Goal: Task Accomplishment & Management: Complete application form

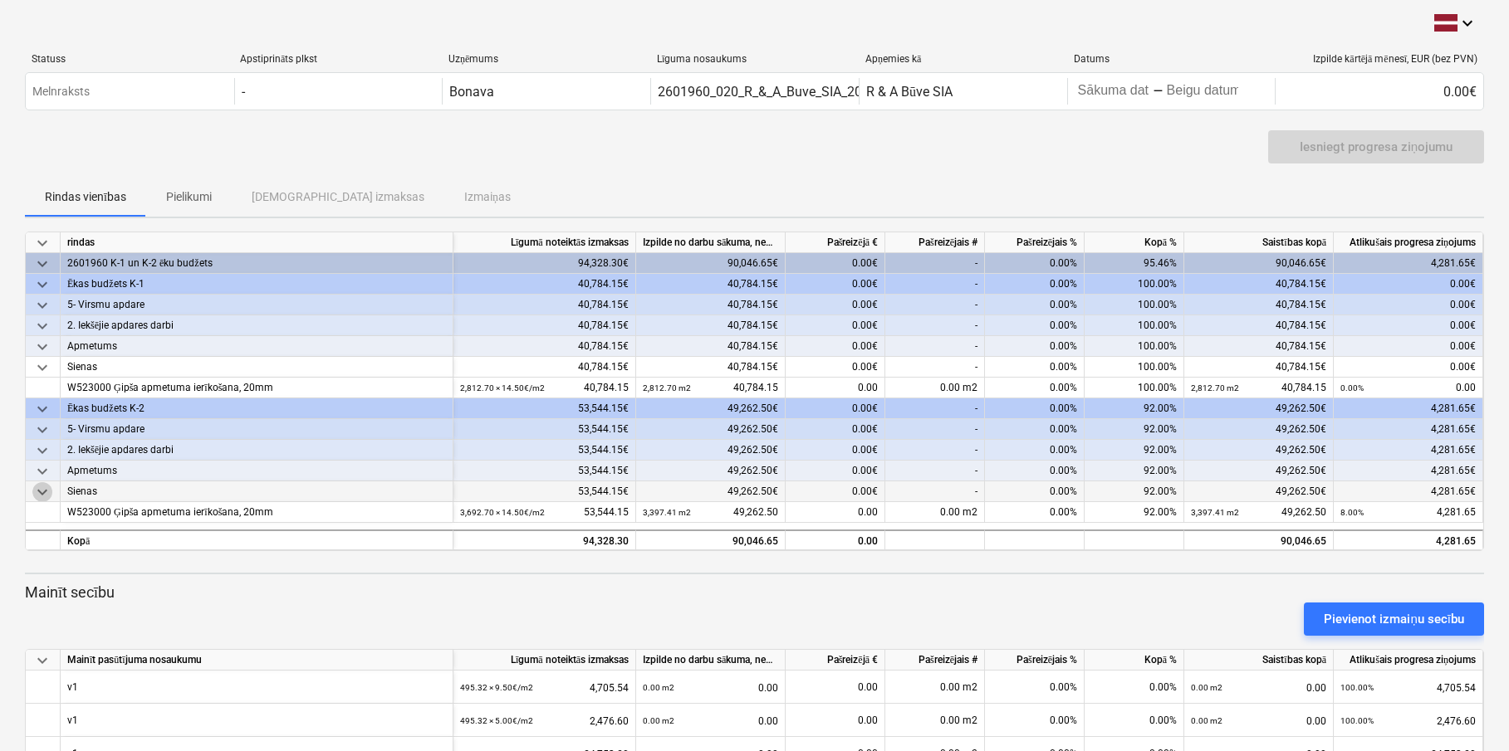
click at [44, 491] on span "keyboard_arrow_down" at bounding box center [42, 492] width 20 height 20
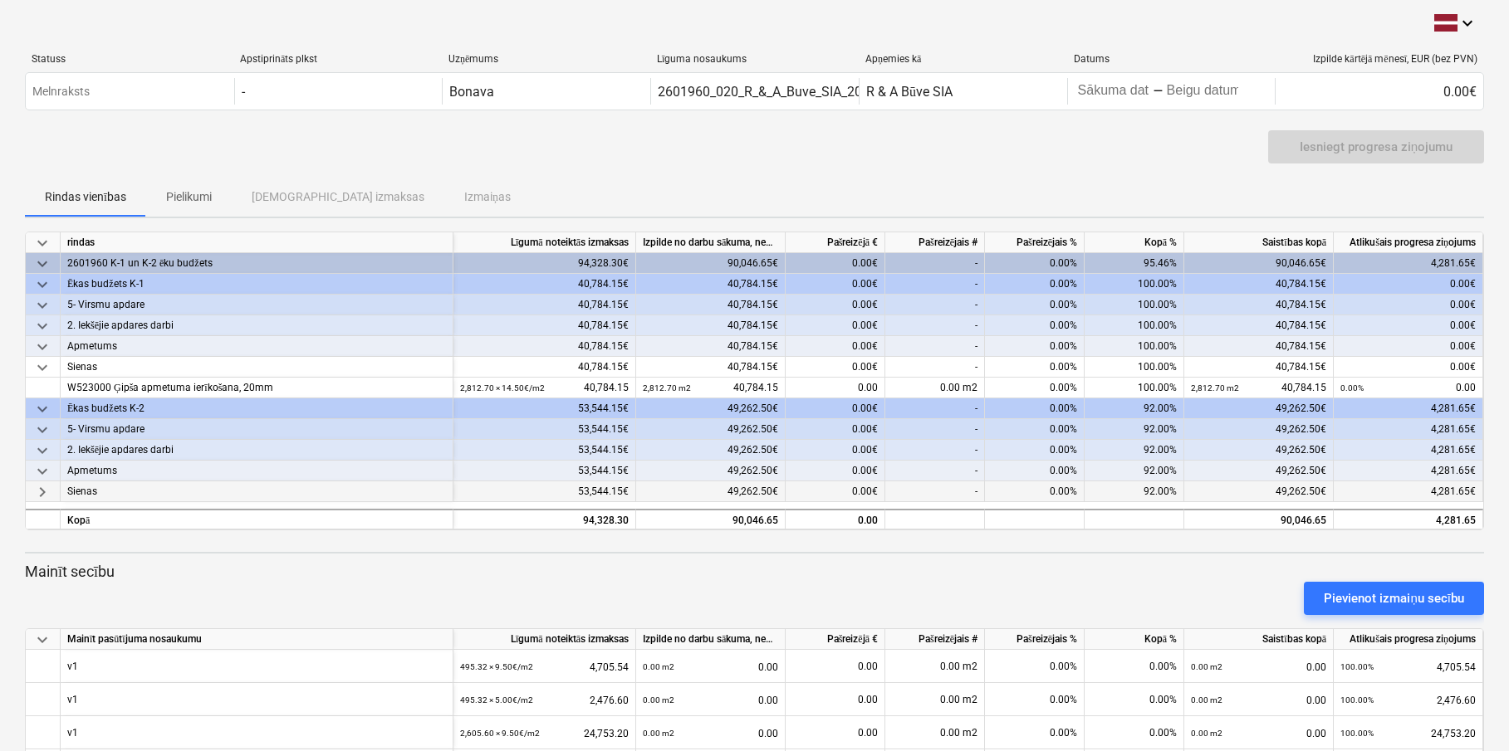
click at [44, 491] on span "keyboard_arrow_right" at bounding box center [42, 492] width 20 height 20
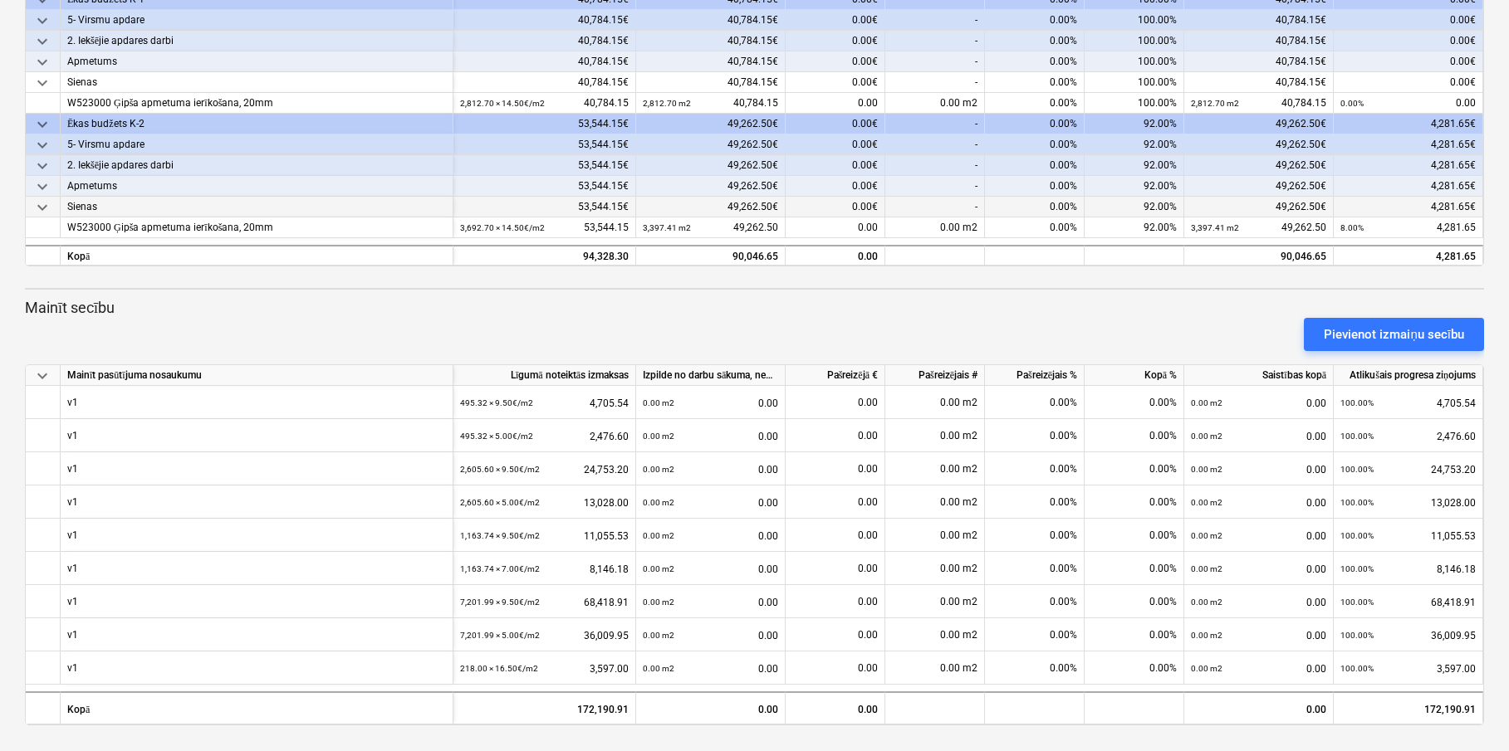
scroll to position [284, 0]
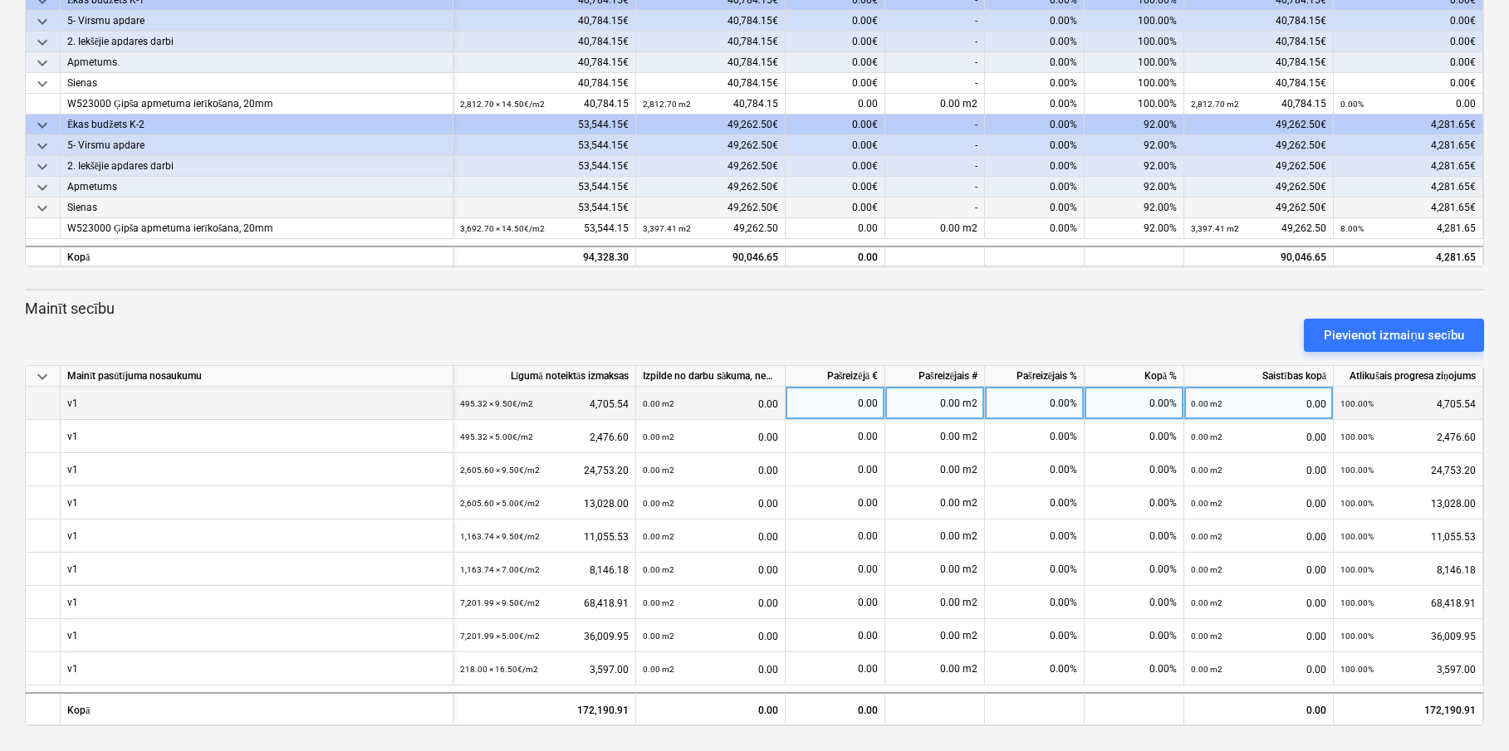
click at [144, 409] on div "v1" at bounding box center [257, 403] width 393 height 33
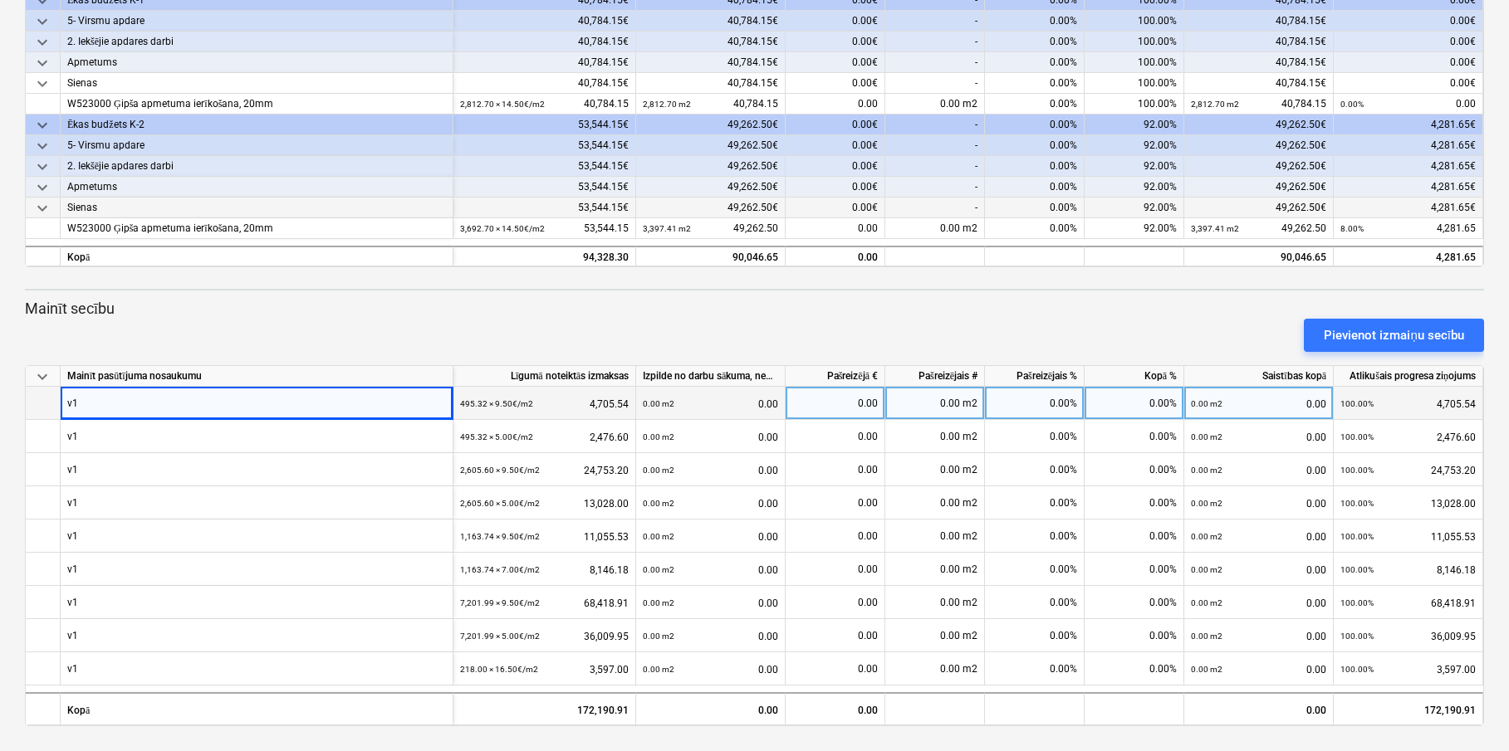
click at [144, 404] on div "v1" at bounding box center [257, 403] width 393 height 33
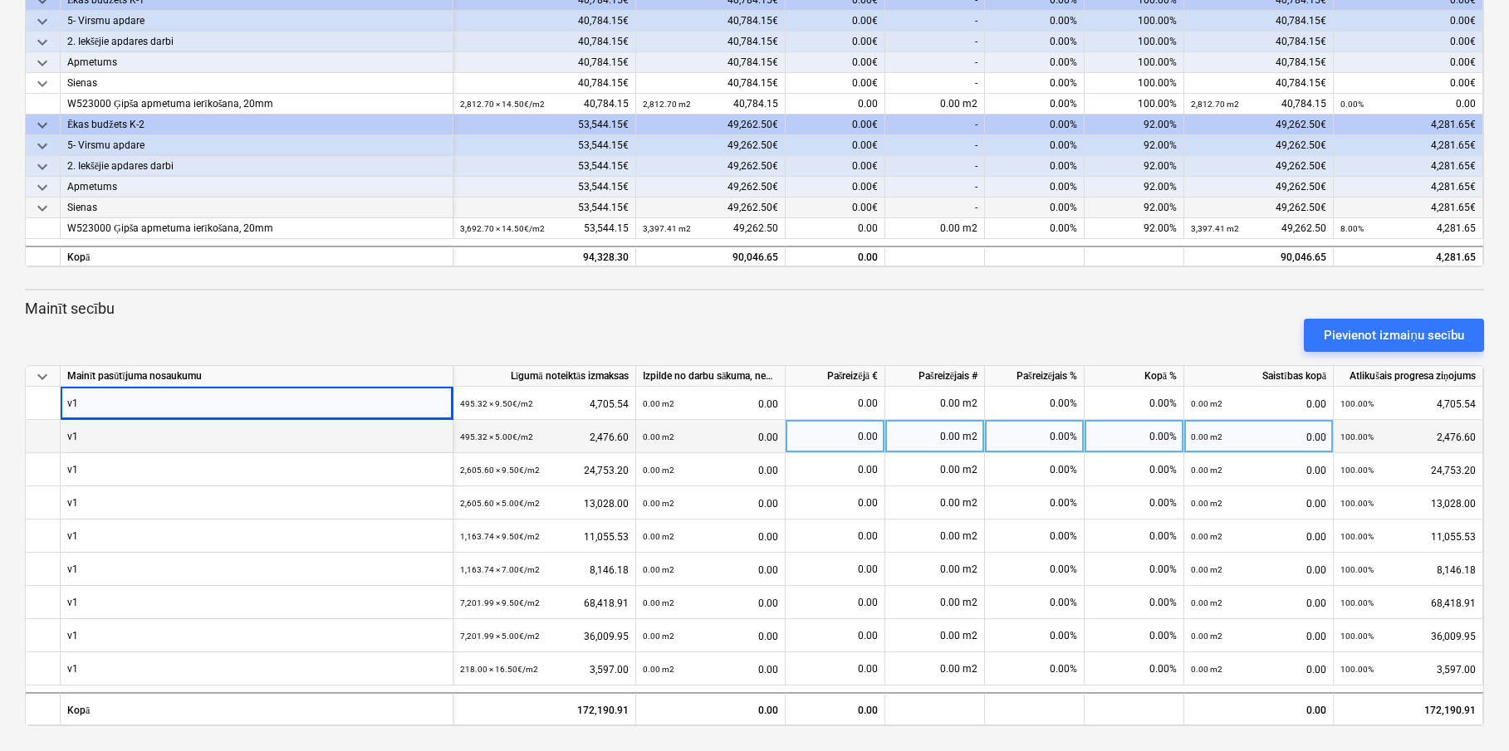
click at [164, 443] on div "v1" at bounding box center [257, 436] width 393 height 33
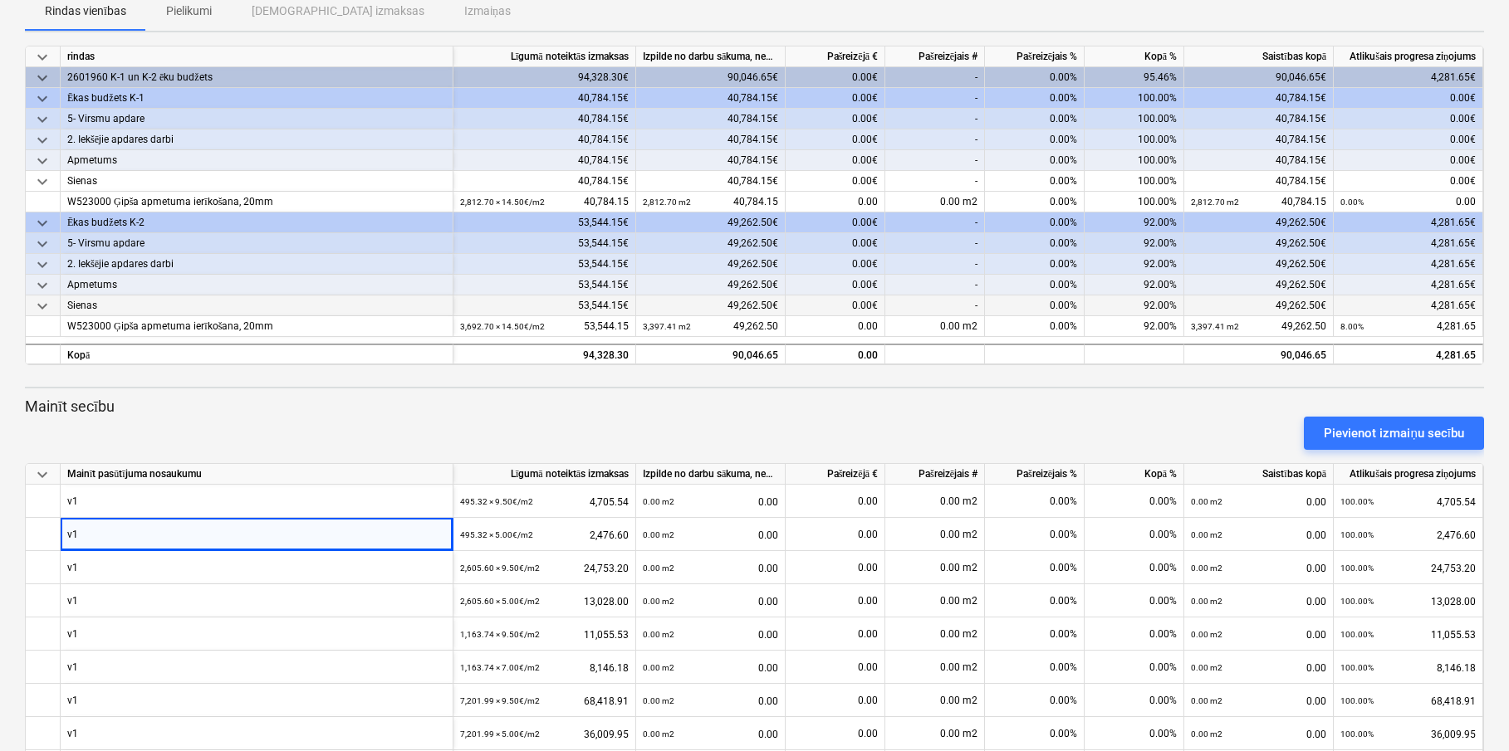
scroll to position [184, 0]
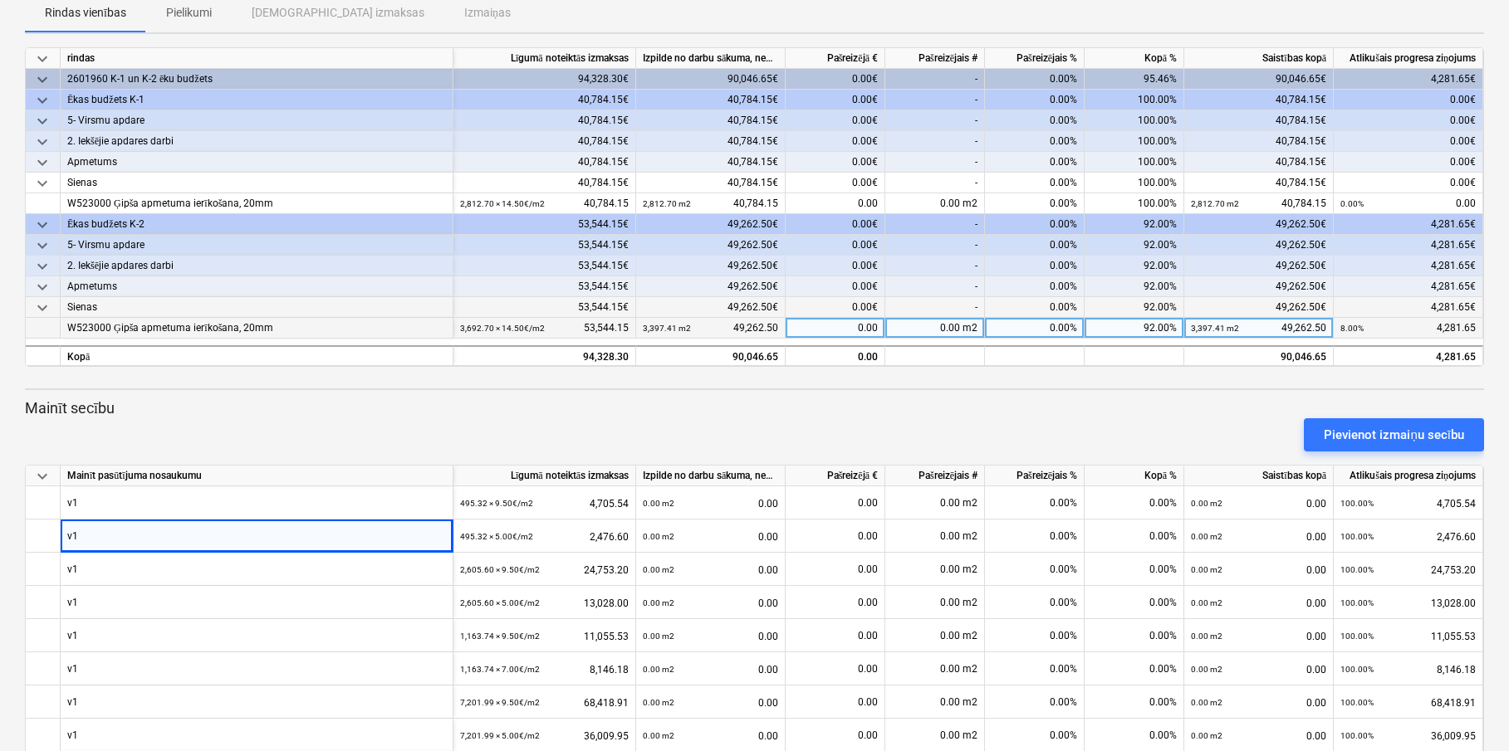
click at [951, 327] on div "0.00 m2" at bounding box center [935, 328] width 100 height 21
type input "251"
type input "251,29"
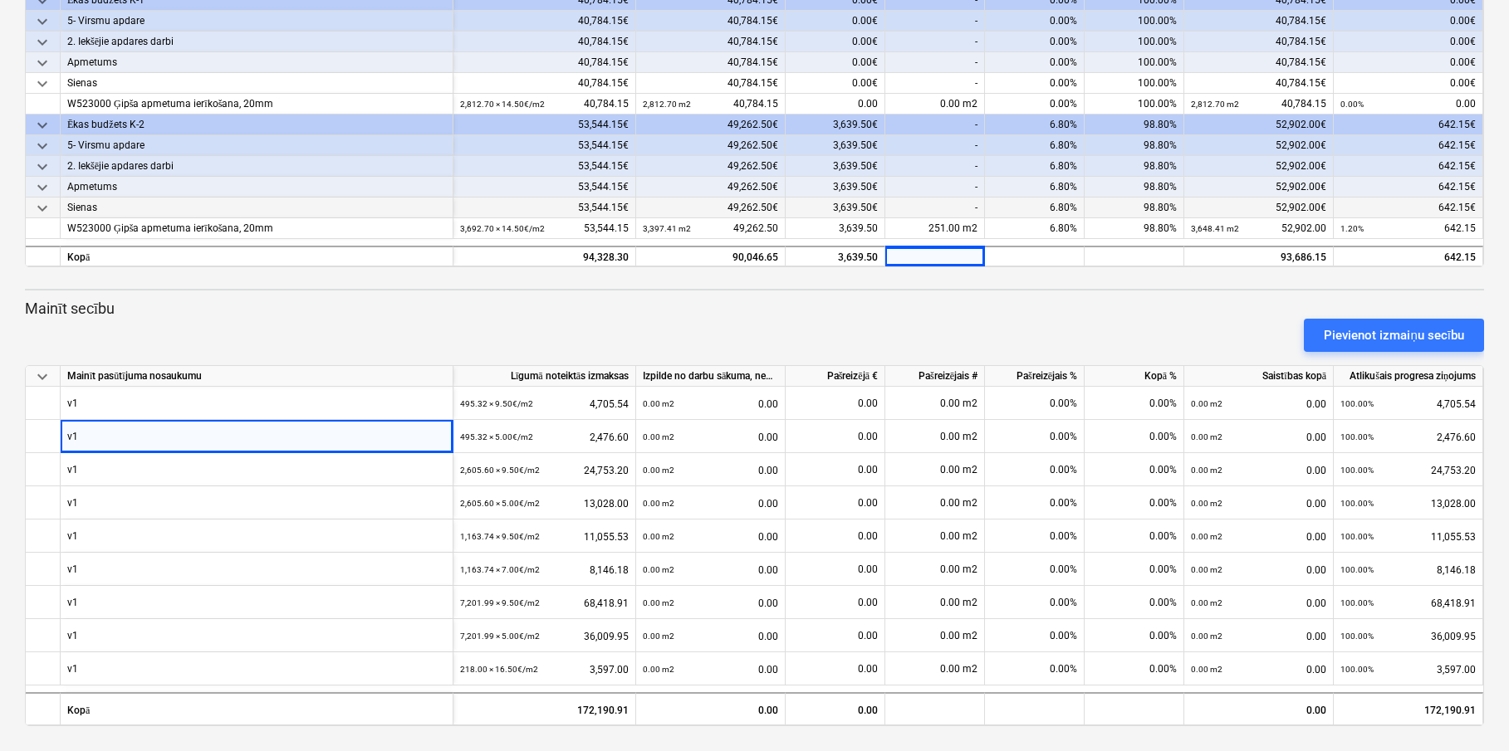
scroll to position [0, 4]
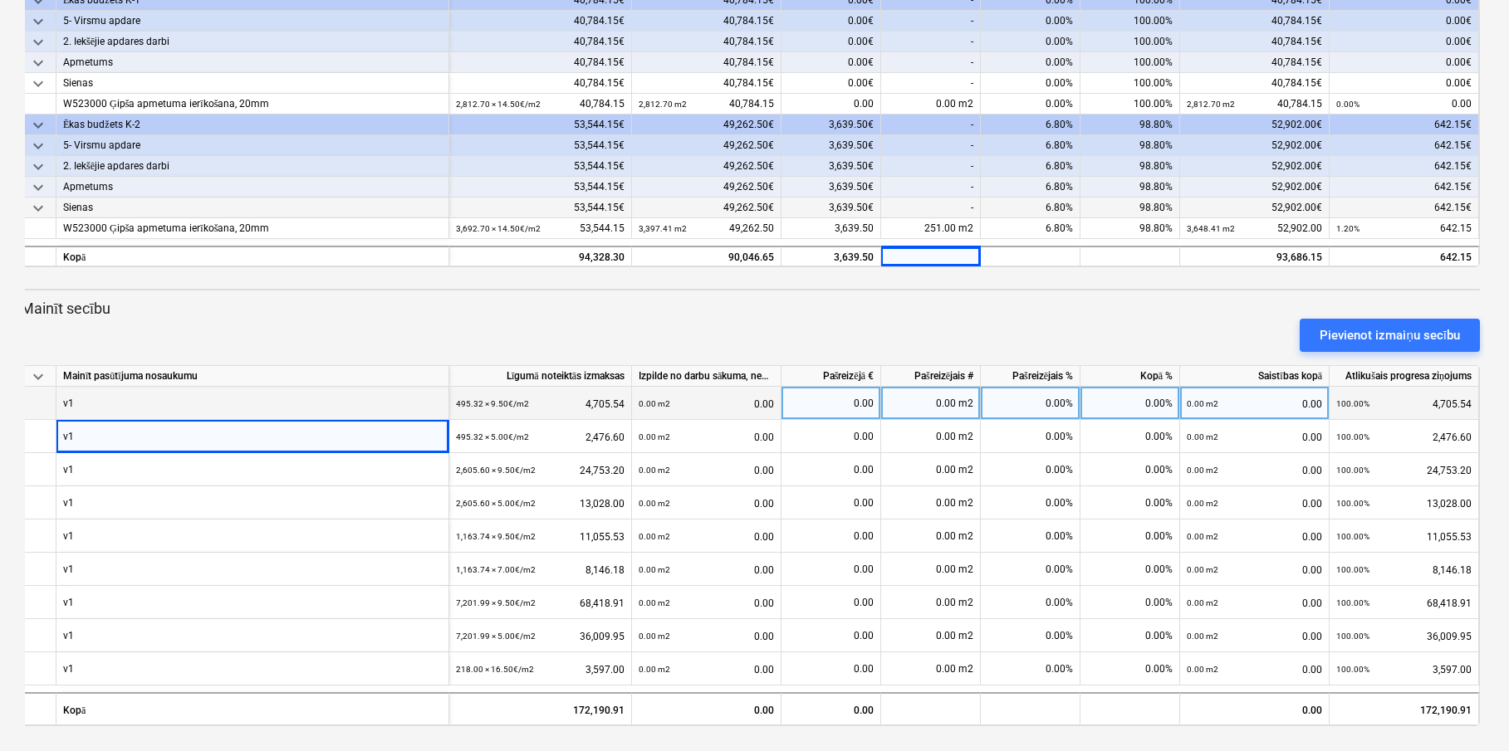
click at [817, 399] on div "0.00" at bounding box center [831, 403] width 86 height 33
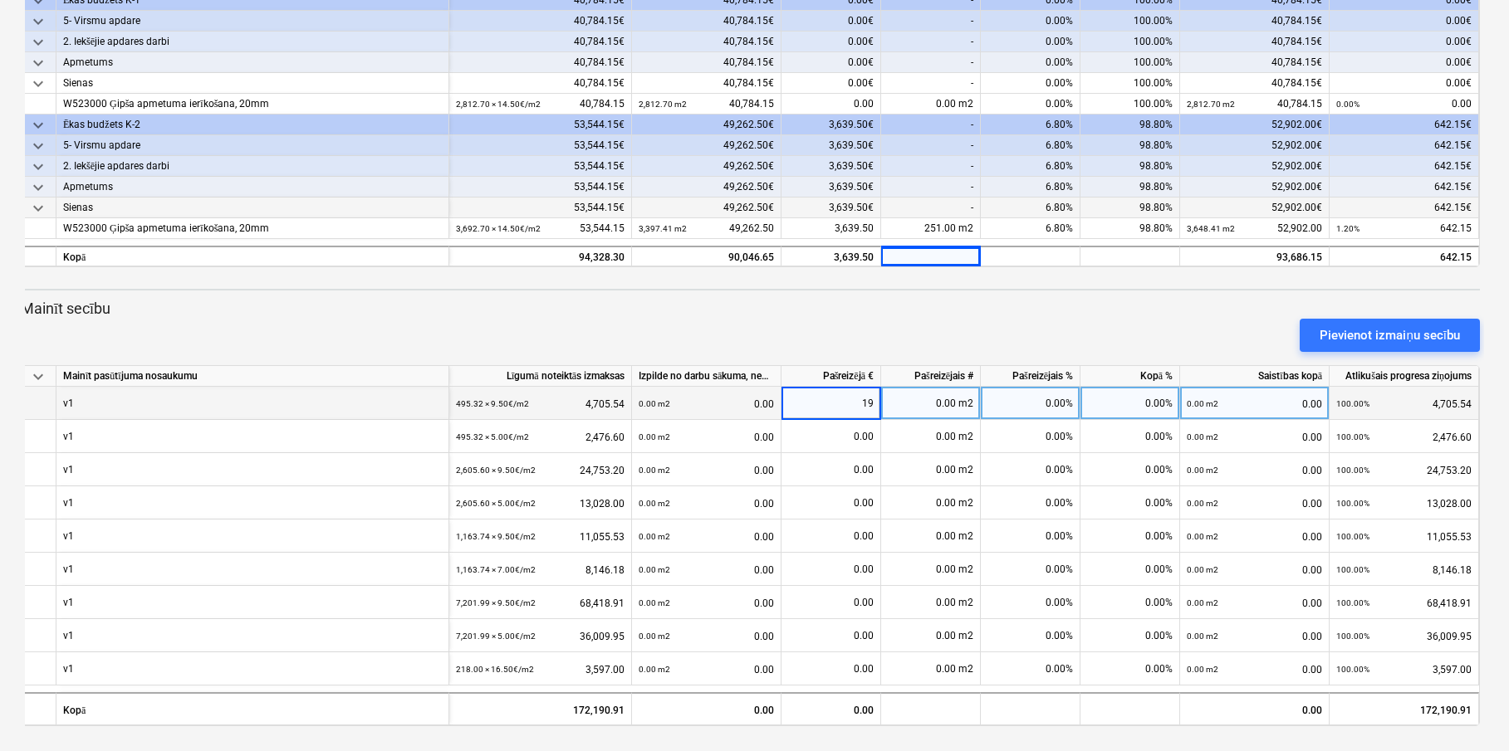
type input "195"
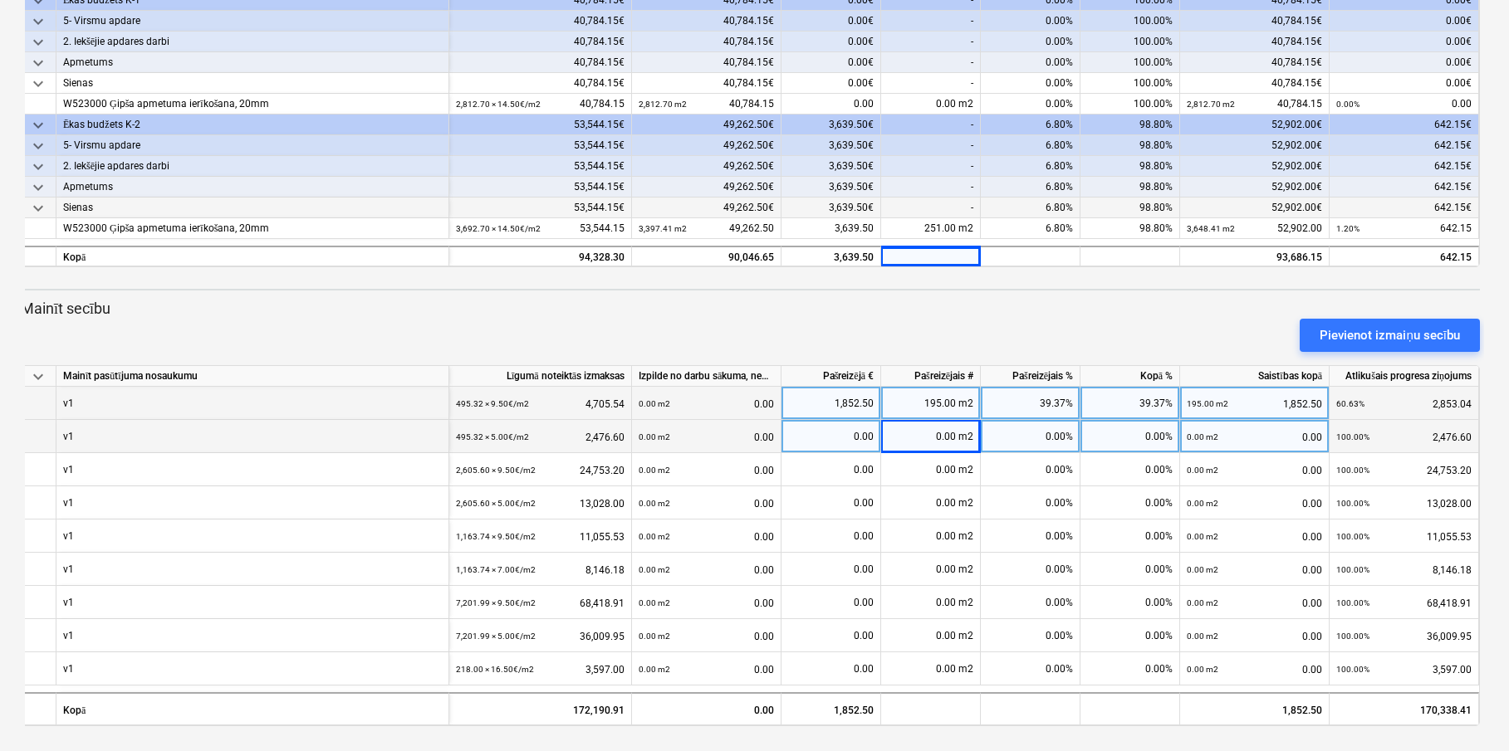
click at [946, 438] on div "0.00 m2" at bounding box center [931, 436] width 100 height 33
type input "97"
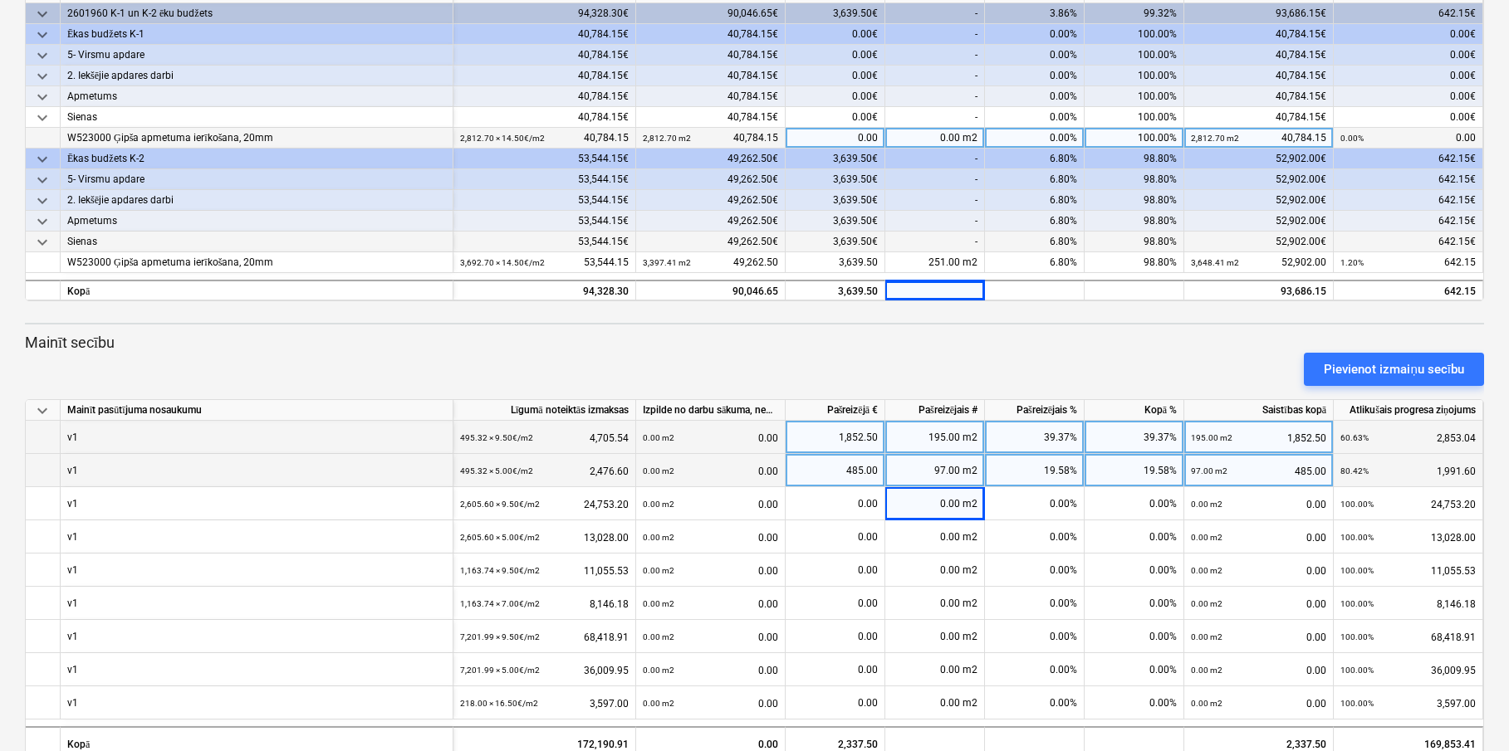
scroll to position [0, 0]
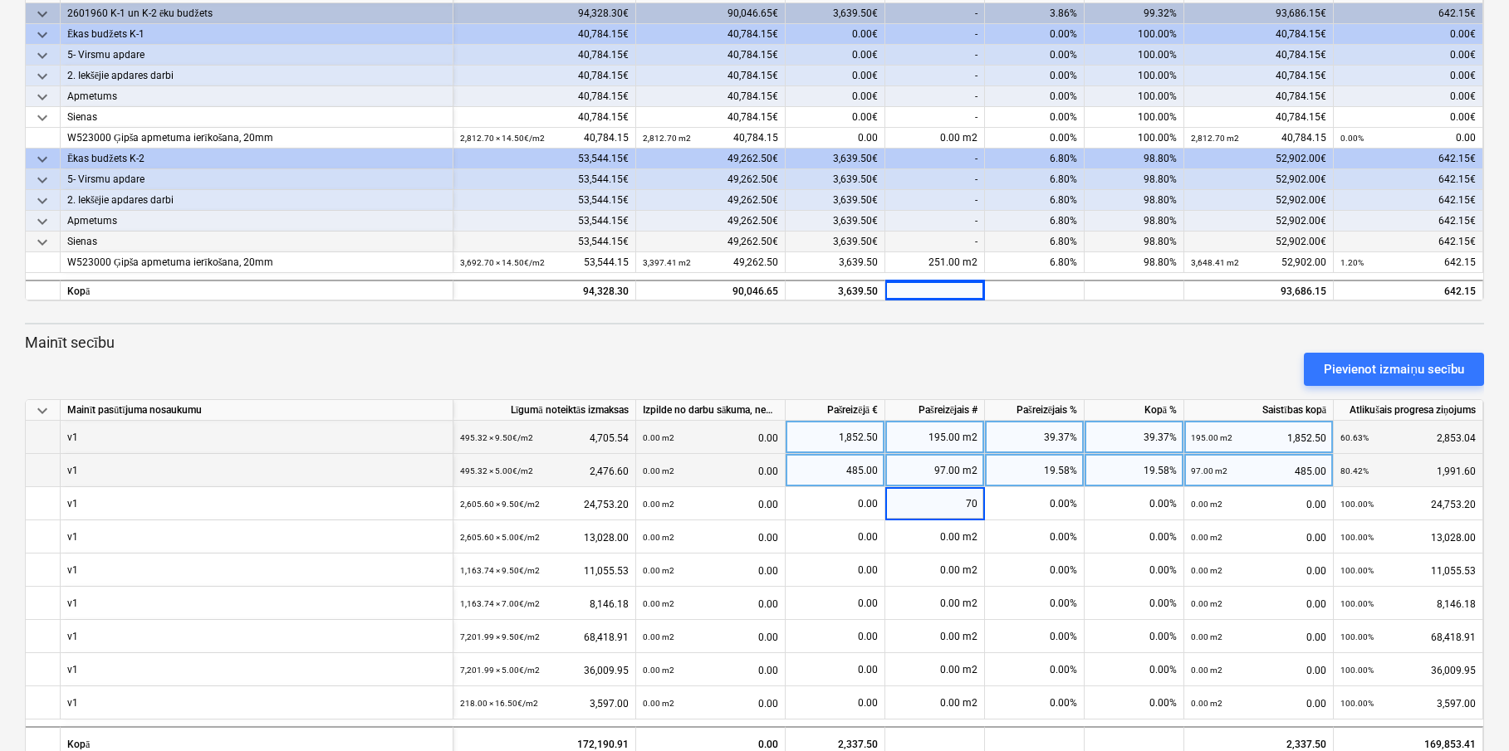
type input "700"
type input "217"
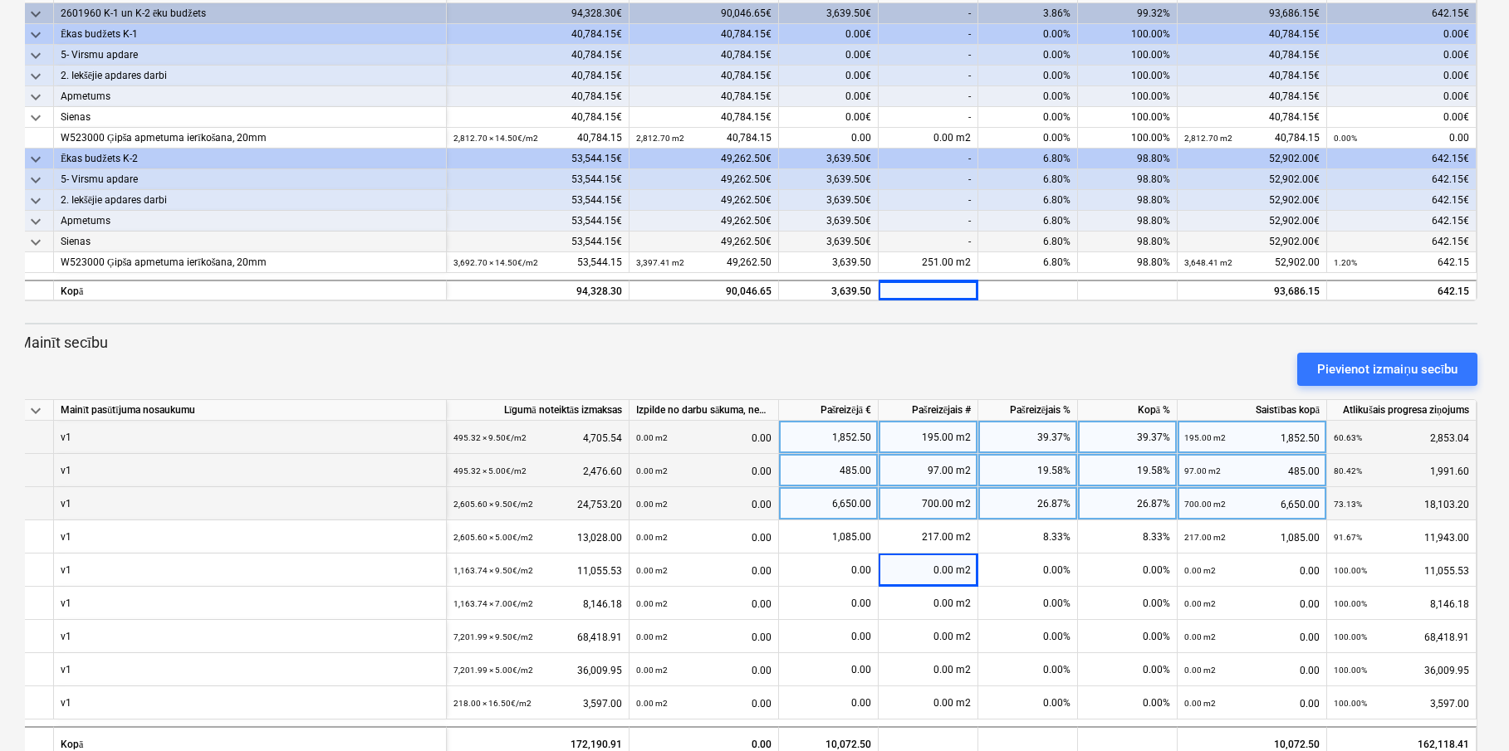
scroll to position [0, 7]
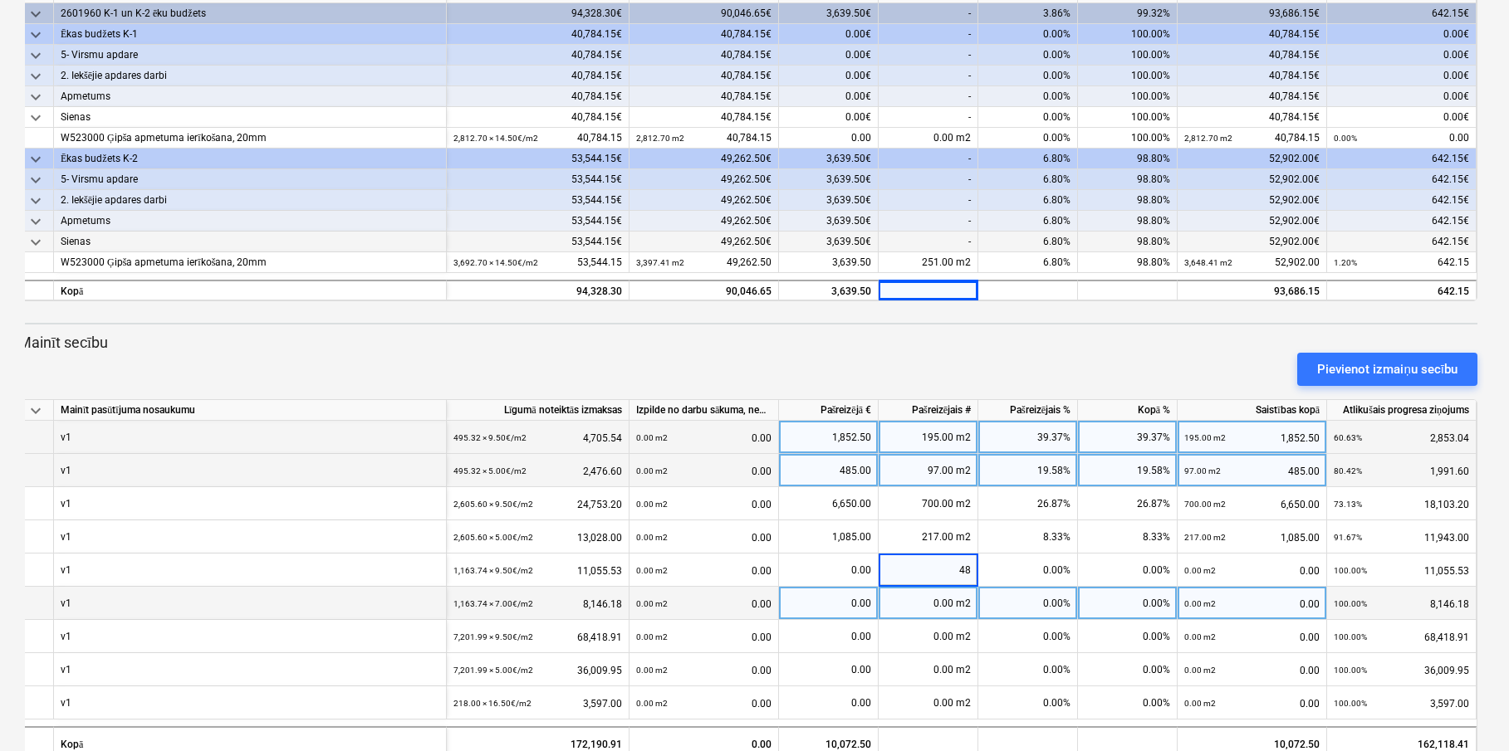
type input "484"
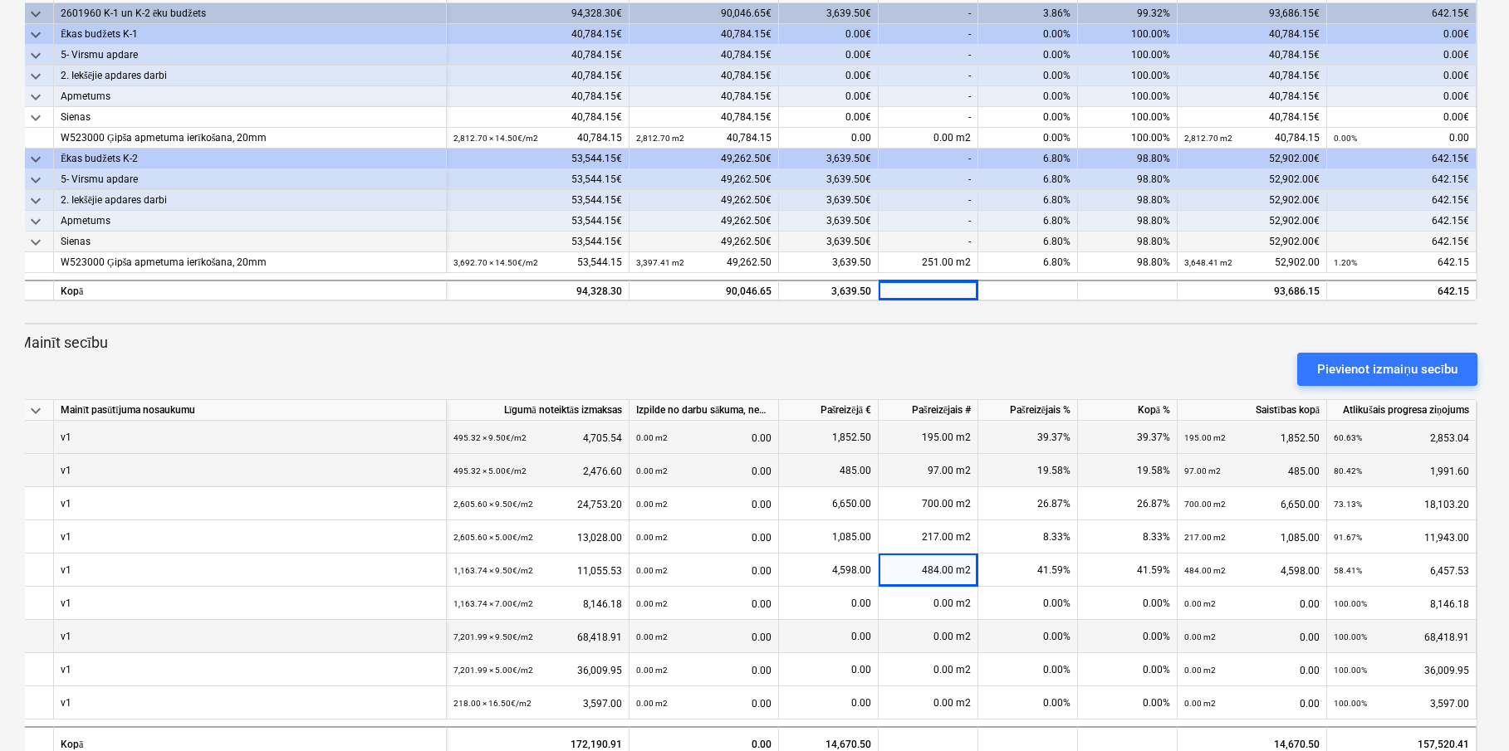
click at [902, 620] on div "0.00 m2" at bounding box center [928, 636] width 100 height 33
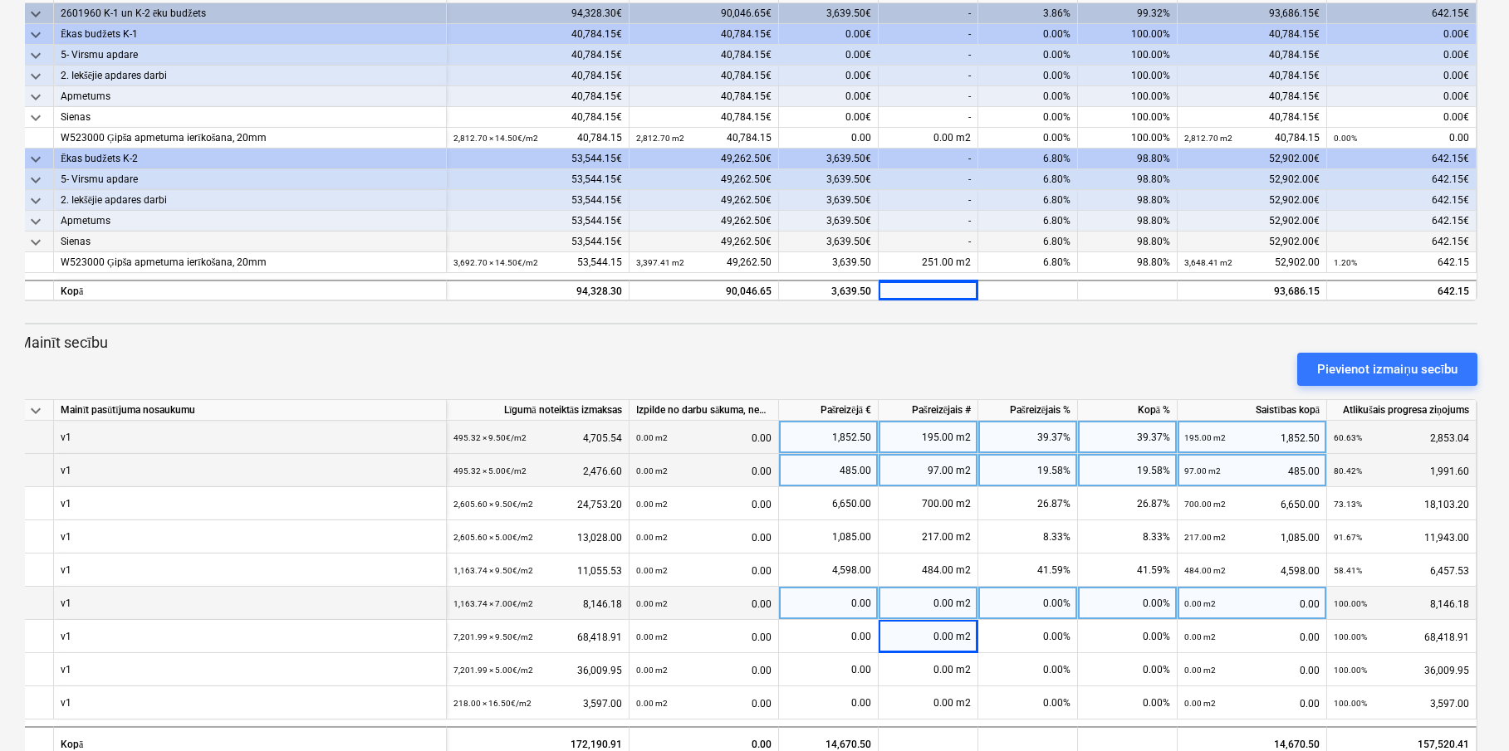
click at [925, 598] on div "0.00 m2" at bounding box center [928, 603] width 100 height 33
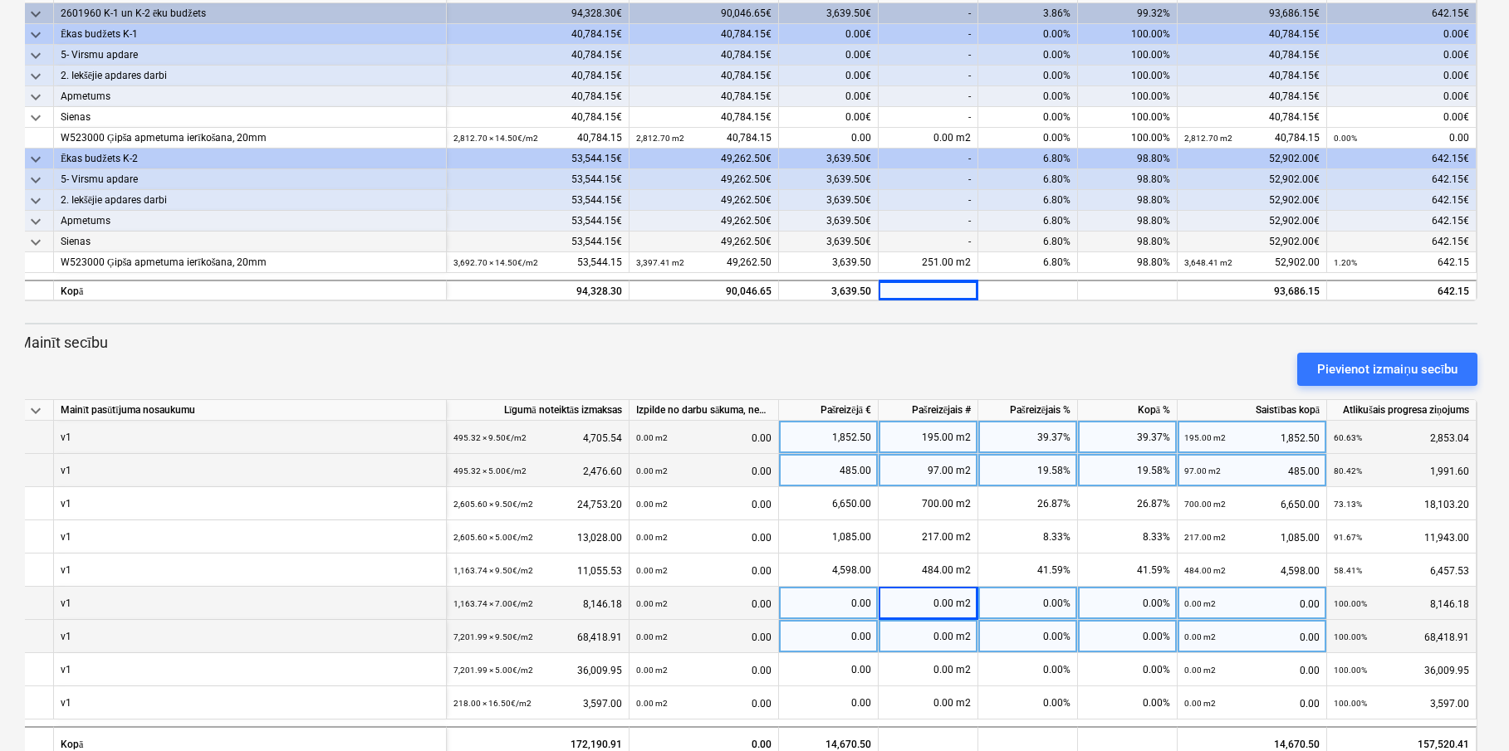
click at [943, 638] on div "0.00 m2" at bounding box center [928, 636] width 100 height 33
type input "1900"
type input "500"
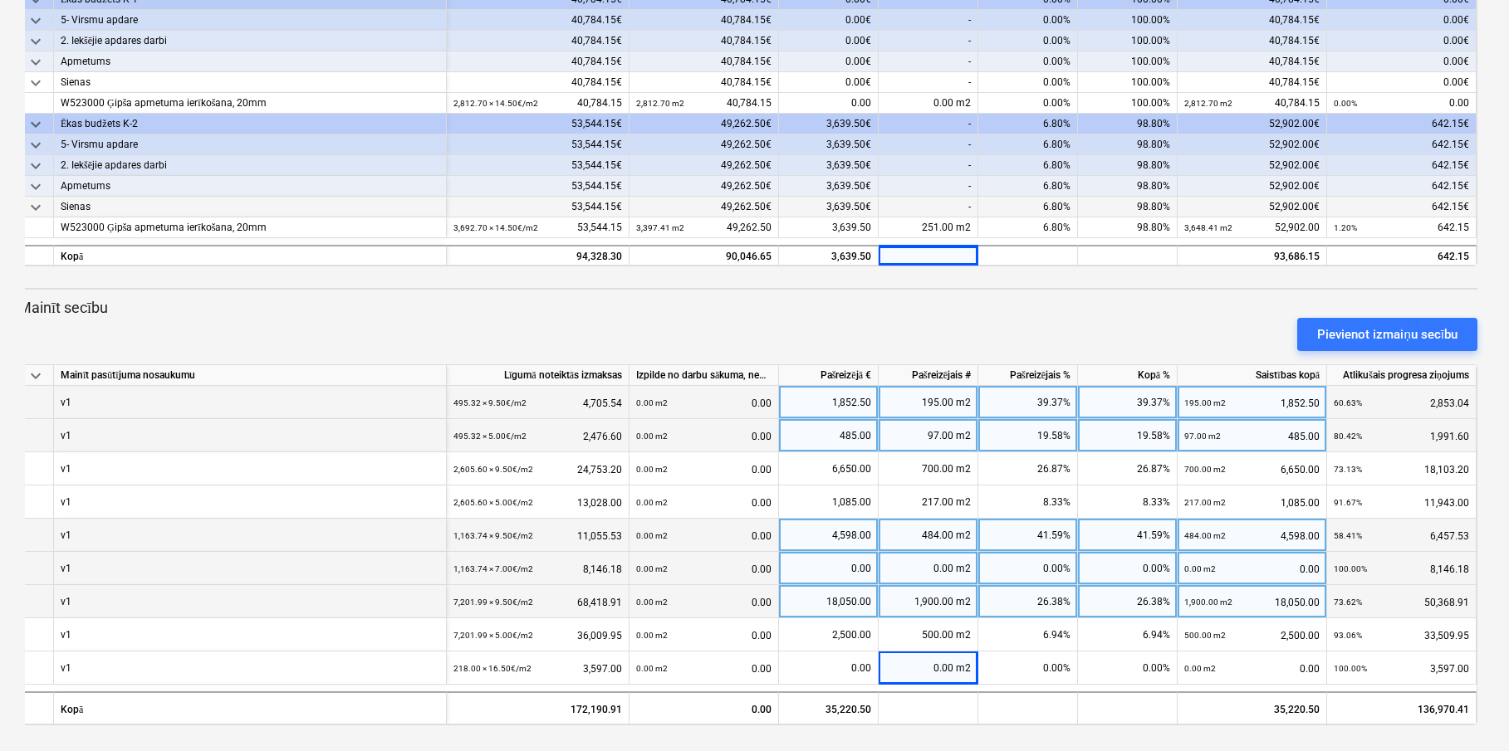
scroll to position [284, 0]
click at [1028, 544] on div "41.59%" at bounding box center [1028, 536] width 100 height 33
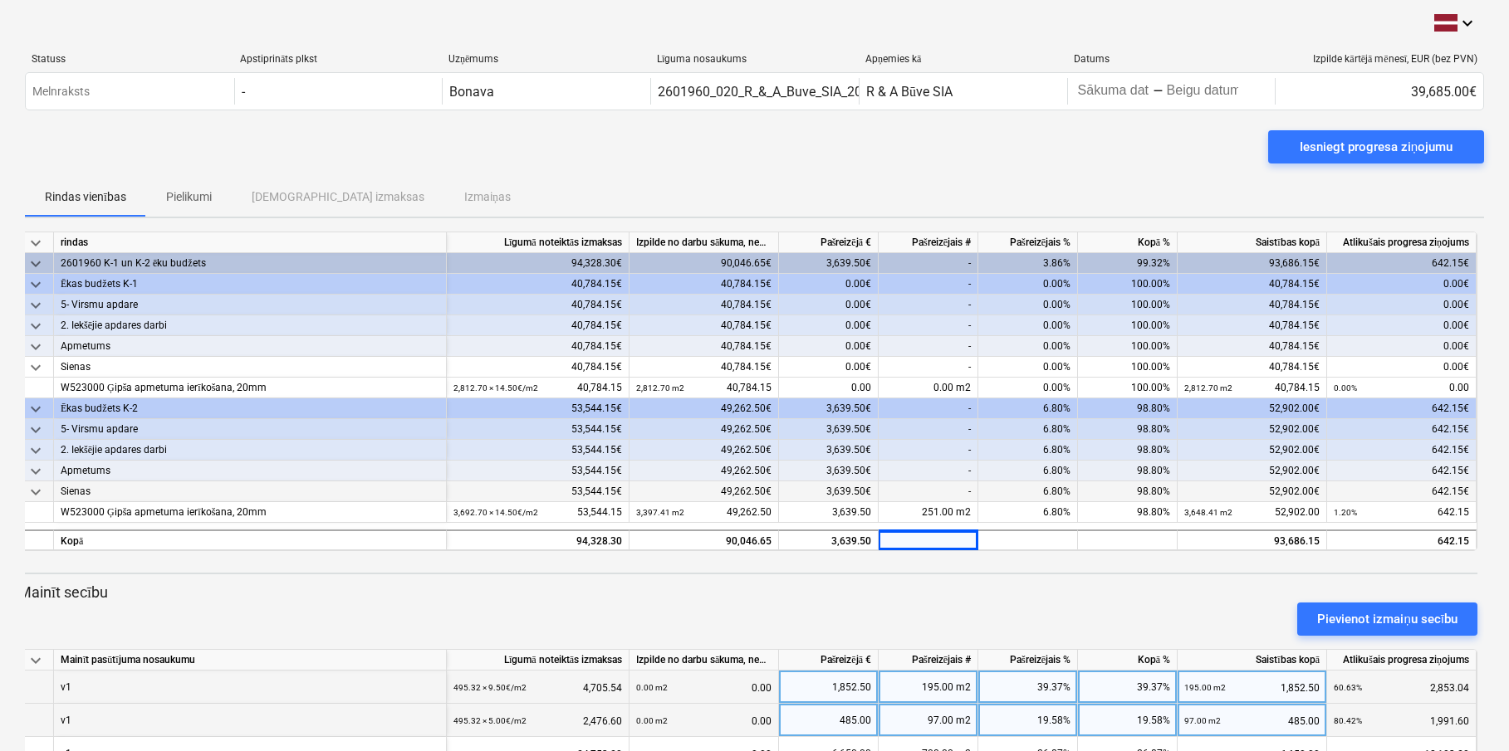
scroll to position [0, 0]
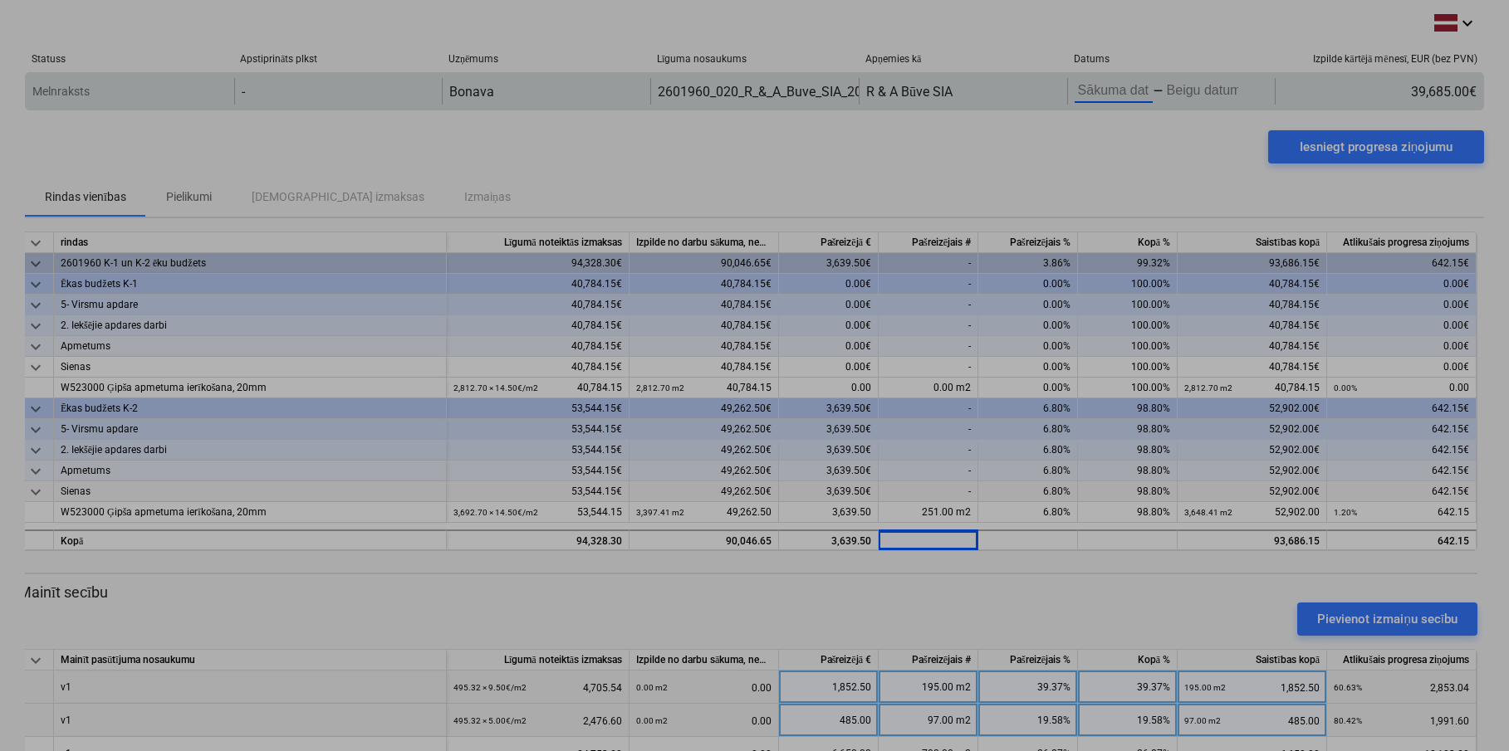
click at [1124, 91] on body "keyboard_arrow_down Statuss Apstiprināts plkst Uzņēmums Līguma nosaukums Apņemi…" at bounding box center [754, 375] width 1509 height 751
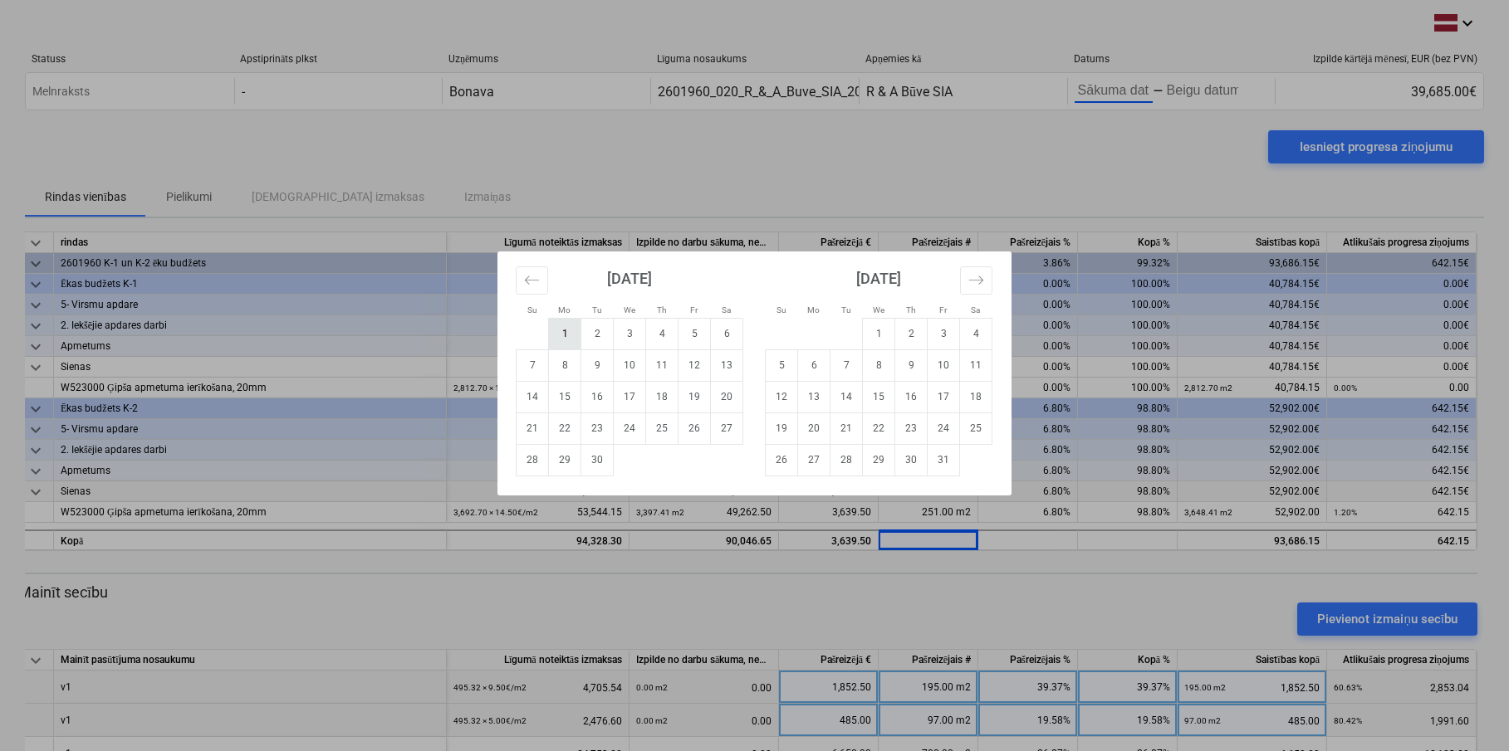
click at [561, 340] on td "1" at bounding box center [565, 334] width 32 height 32
type input "[DATE]"
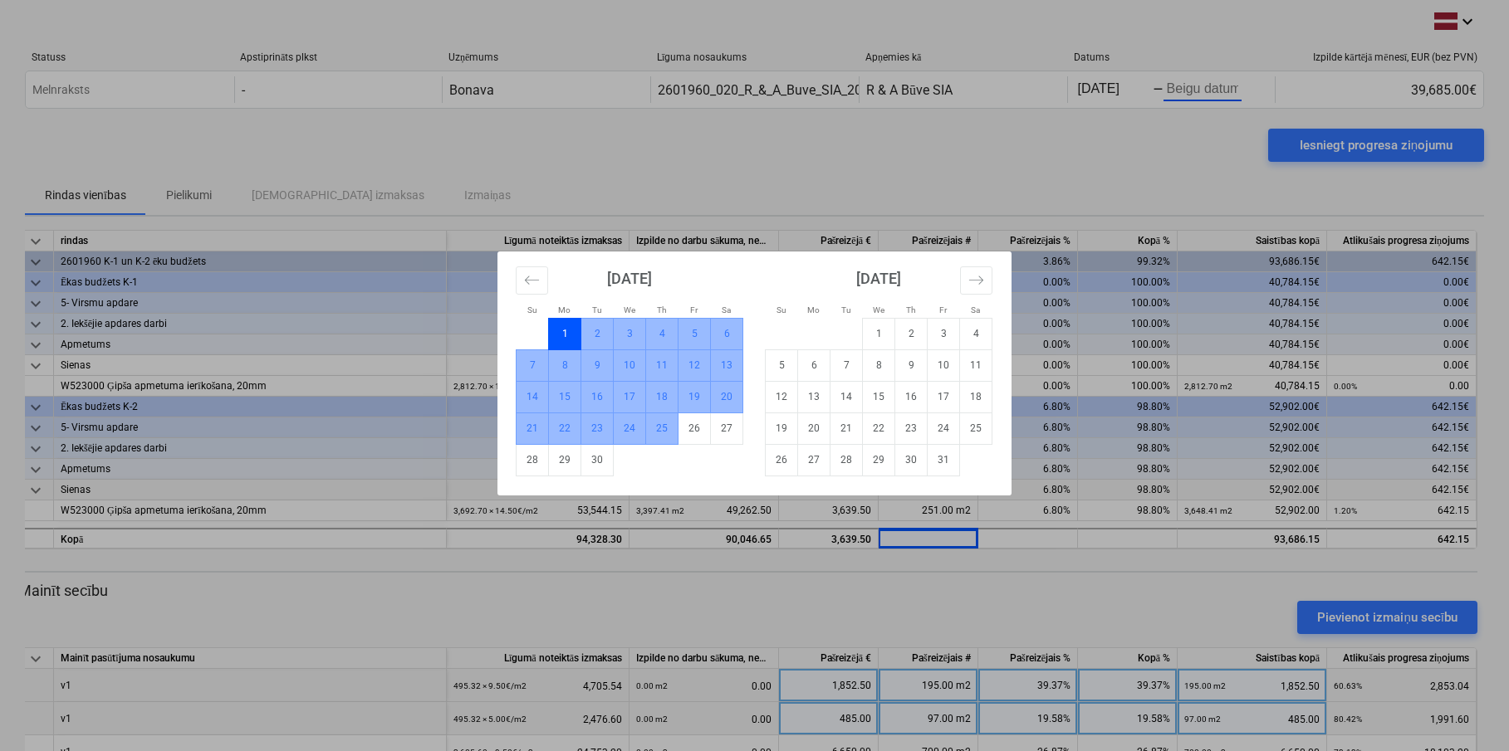
click at [657, 430] on td "25" at bounding box center [662, 429] width 32 height 32
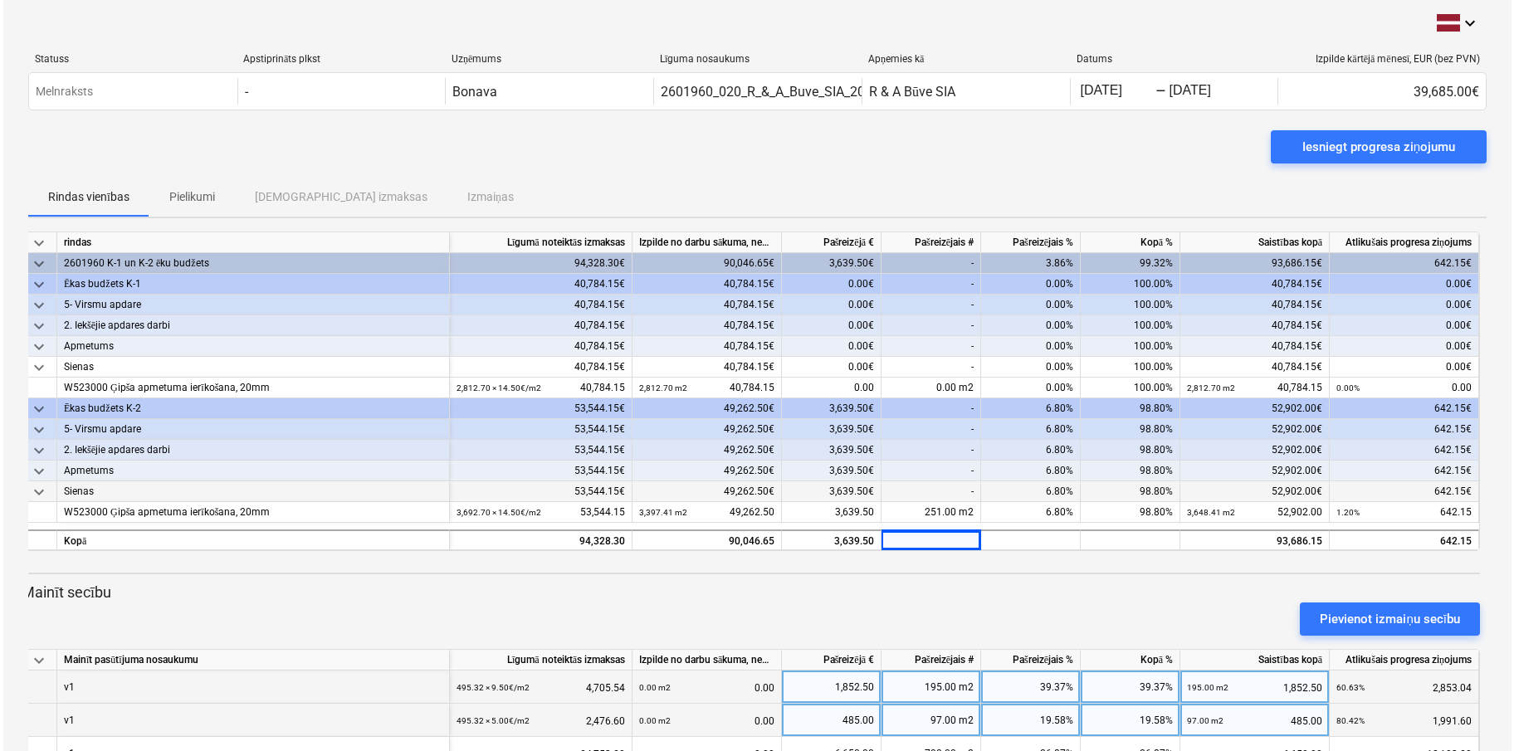
scroll to position [0, 0]
click at [1353, 149] on div "Iesniegt progresa ziņojumu" at bounding box center [1375, 147] width 153 height 22
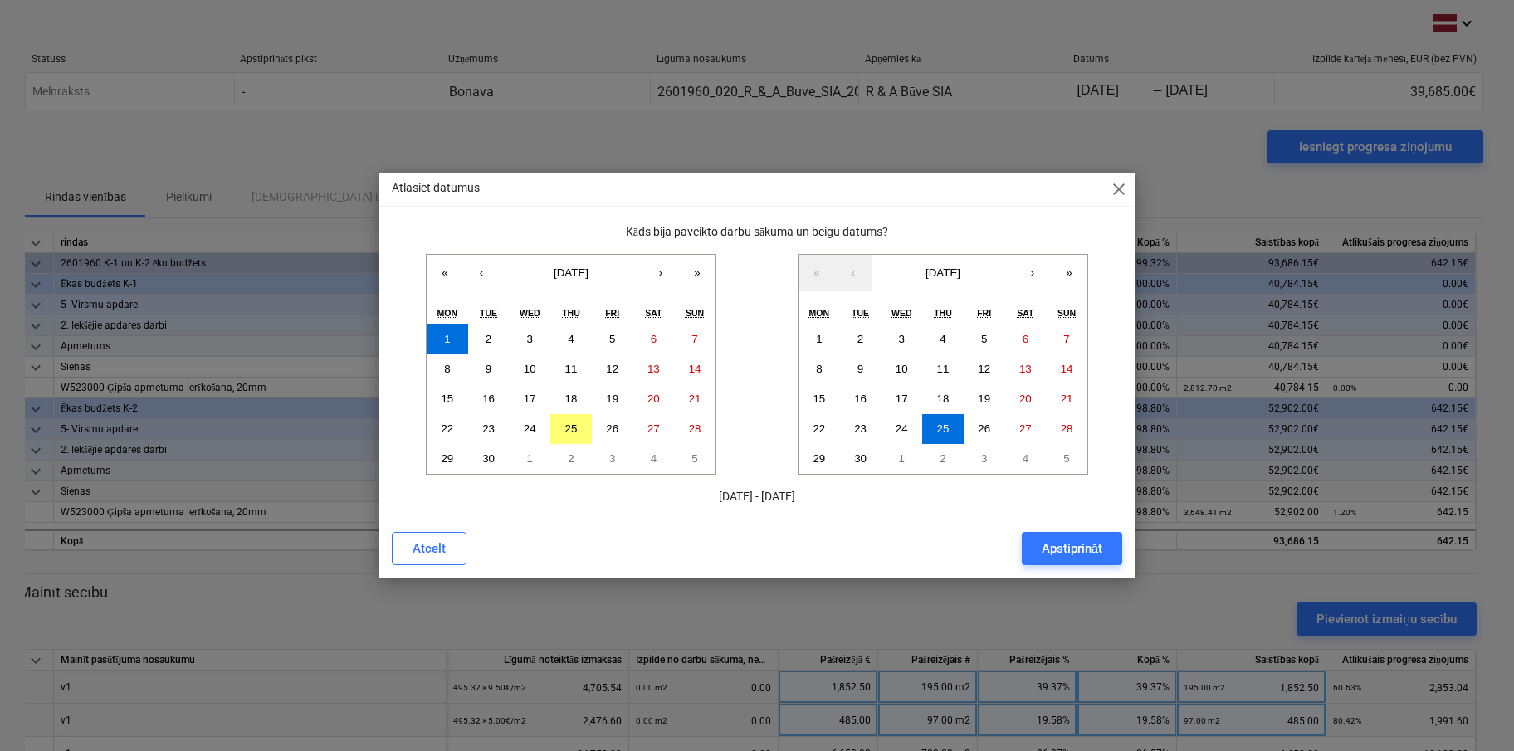
click at [1069, 550] on div "Apstiprināt" at bounding box center [1072, 549] width 61 height 22
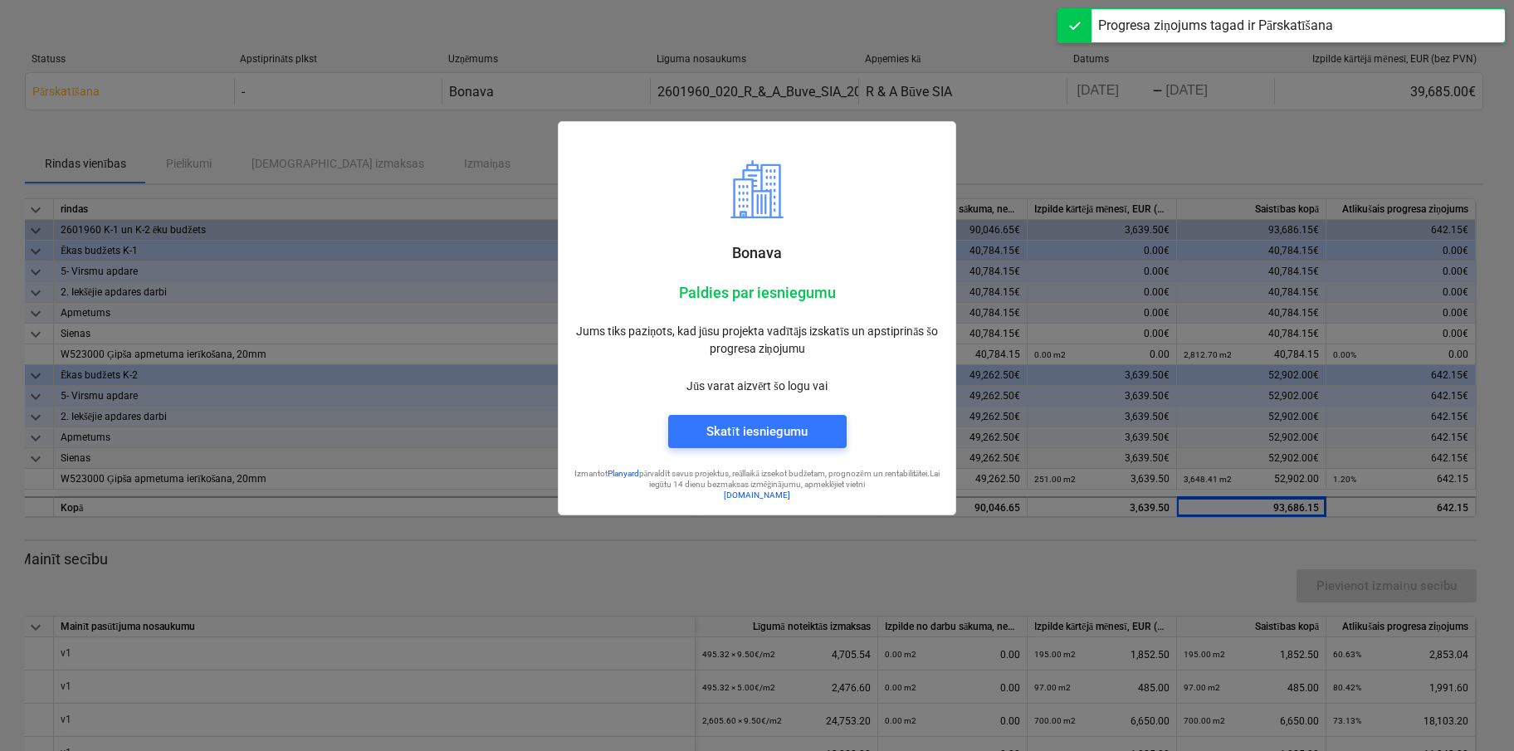
click at [371, 131] on div at bounding box center [757, 375] width 1514 height 751
